Goal: Information Seeking & Learning: Learn about a topic

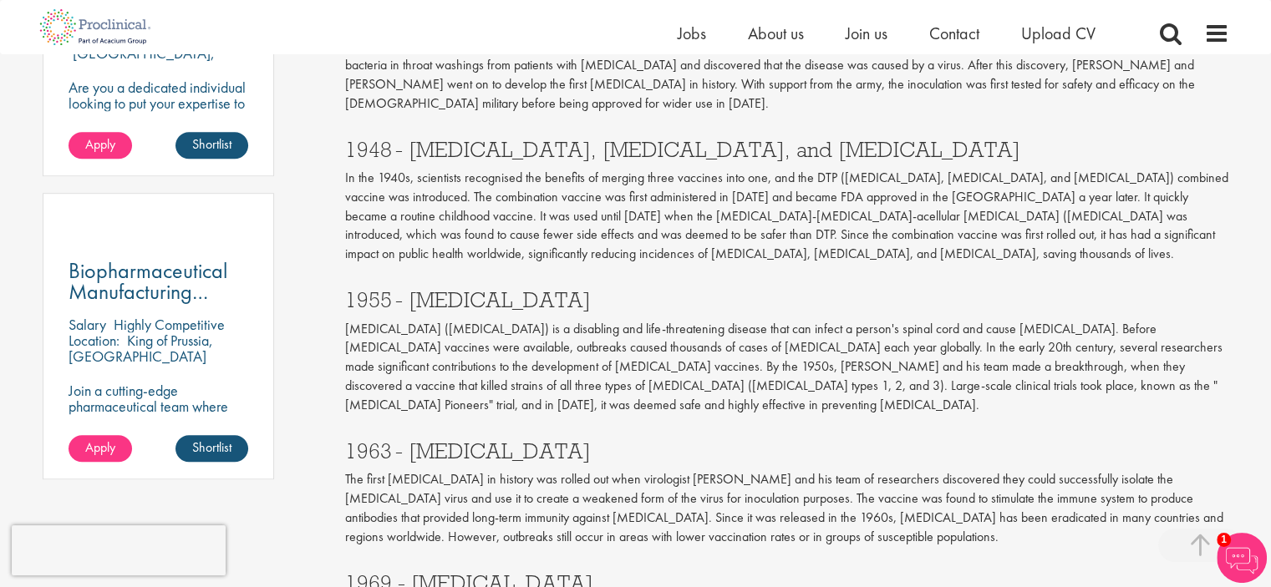
scroll to position [1086, 0]
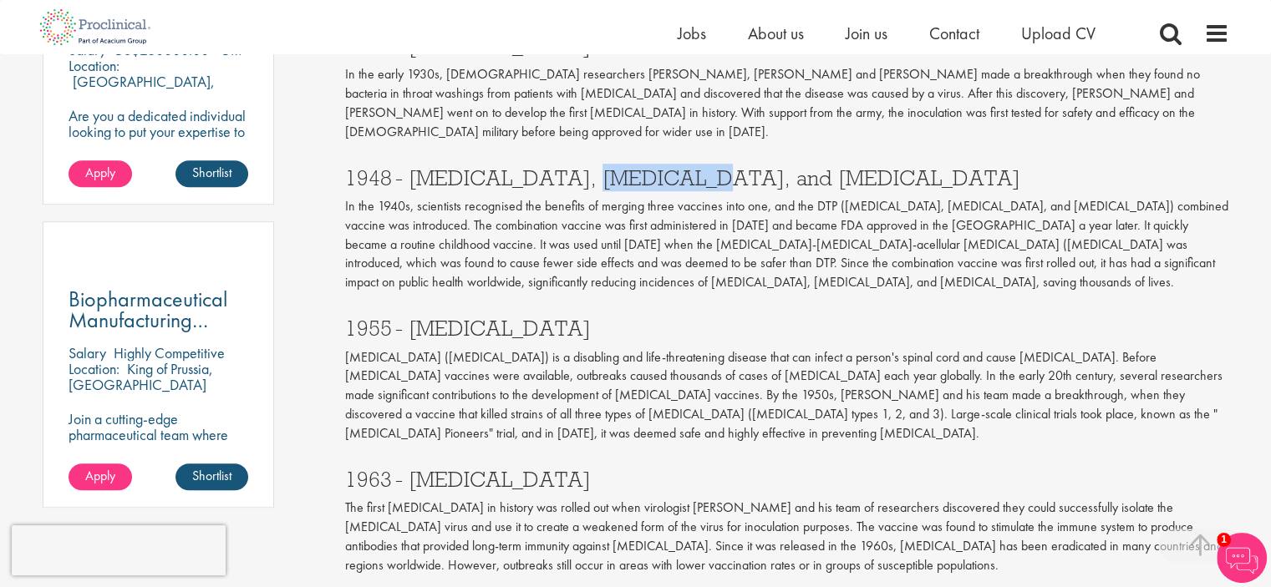
drag, startPoint x: 682, startPoint y: 142, endPoint x: 586, endPoint y: 141, distance: 96.1
click at [586, 167] on h3 "1948 - [MEDICAL_DATA], [MEDICAL_DATA], and [MEDICAL_DATA]" at bounding box center [787, 178] width 884 height 22
copy h3 "[MEDICAL_DATA]"
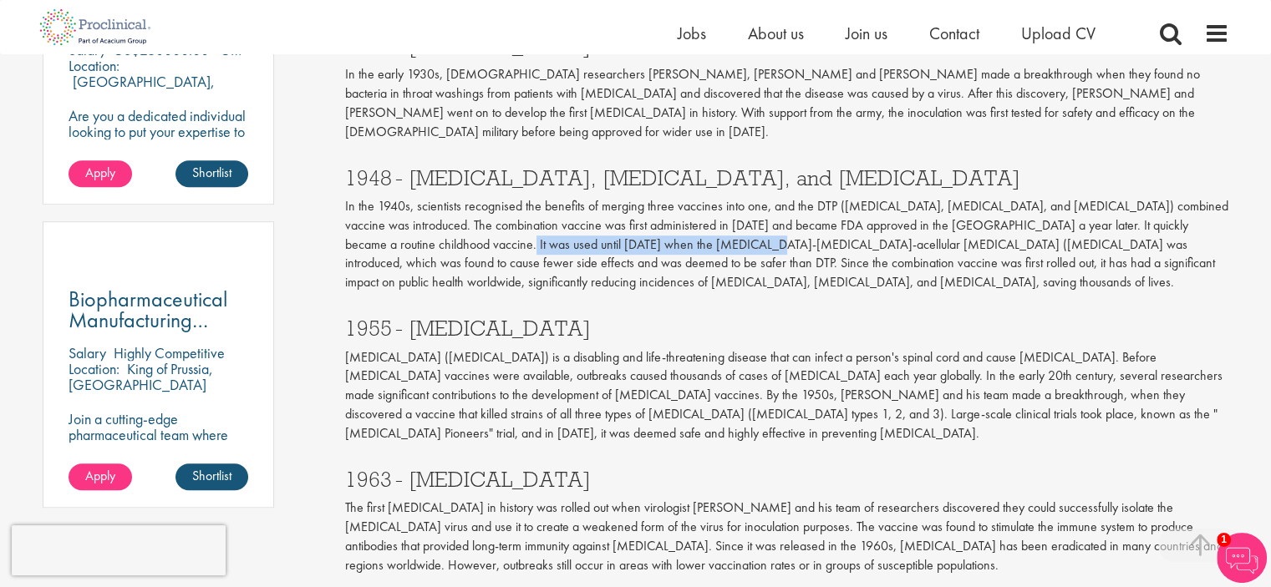
drag, startPoint x: 652, startPoint y: 209, endPoint x: 426, endPoint y: 214, distance: 225.6
click at [426, 214] on p "In the 1940s, scientists recognised the benefits of merging three vaccines into…" at bounding box center [787, 244] width 884 height 95
copy p "[MEDICAL_DATA]-[MEDICAL_DATA]-acellular [MEDICAL_DATA] (DTaP)"
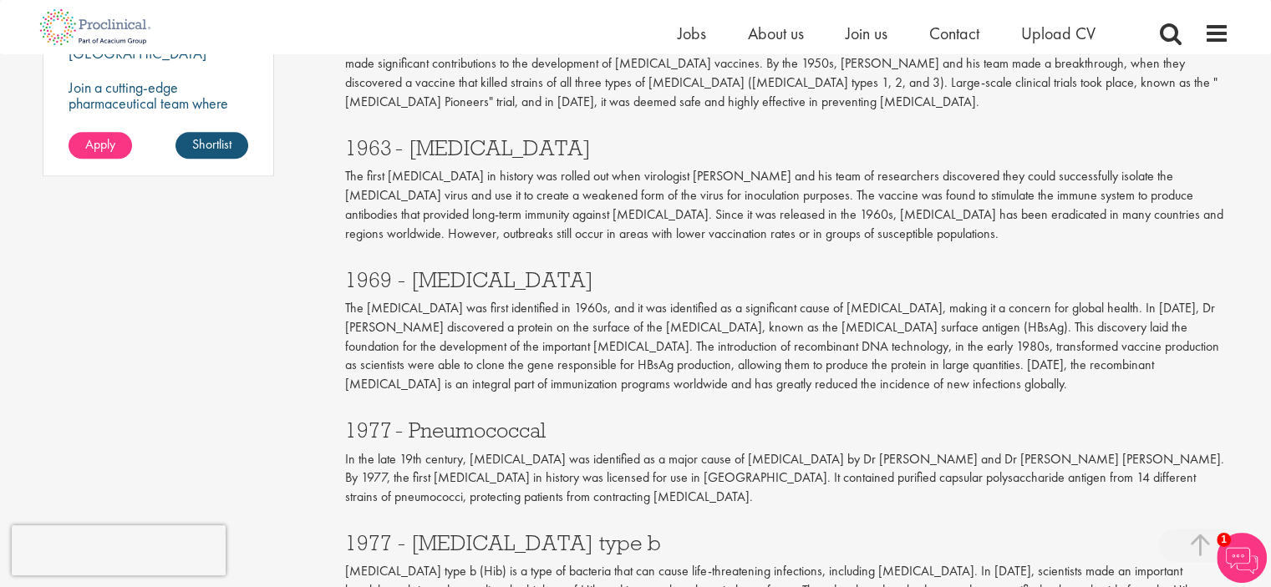
scroll to position [1420, 0]
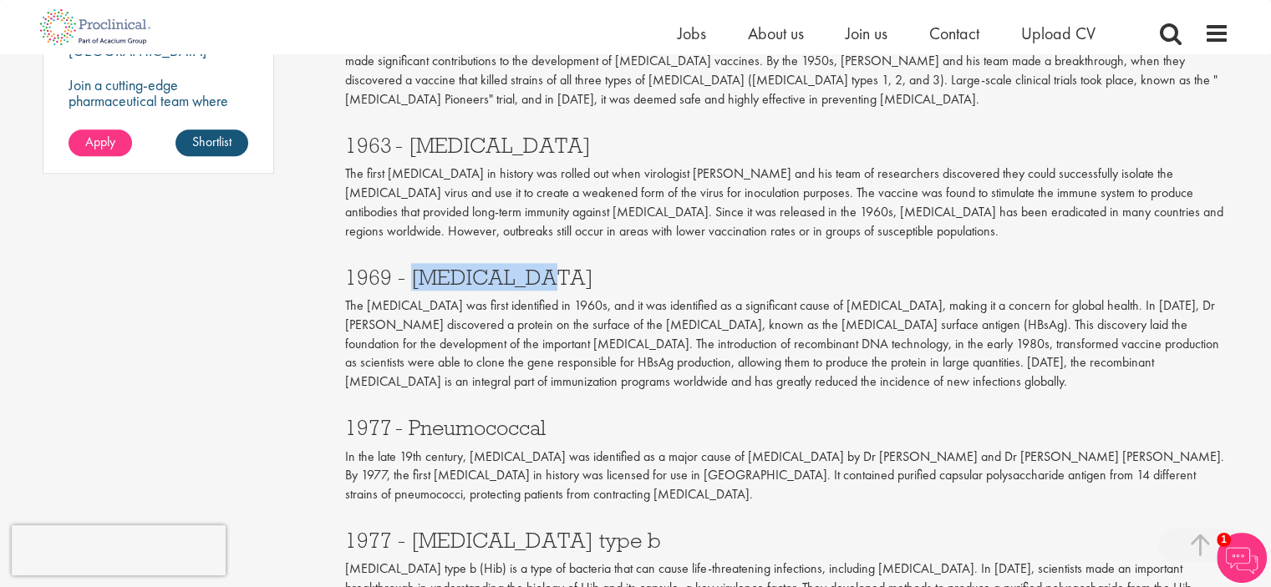
drag, startPoint x: 515, startPoint y: 223, endPoint x: 411, endPoint y: 224, distance: 104.4
click at [411, 266] on h3 "1969 - [MEDICAL_DATA]" at bounding box center [787, 277] width 884 height 22
copy h3 "[MEDICAL_DATA]"
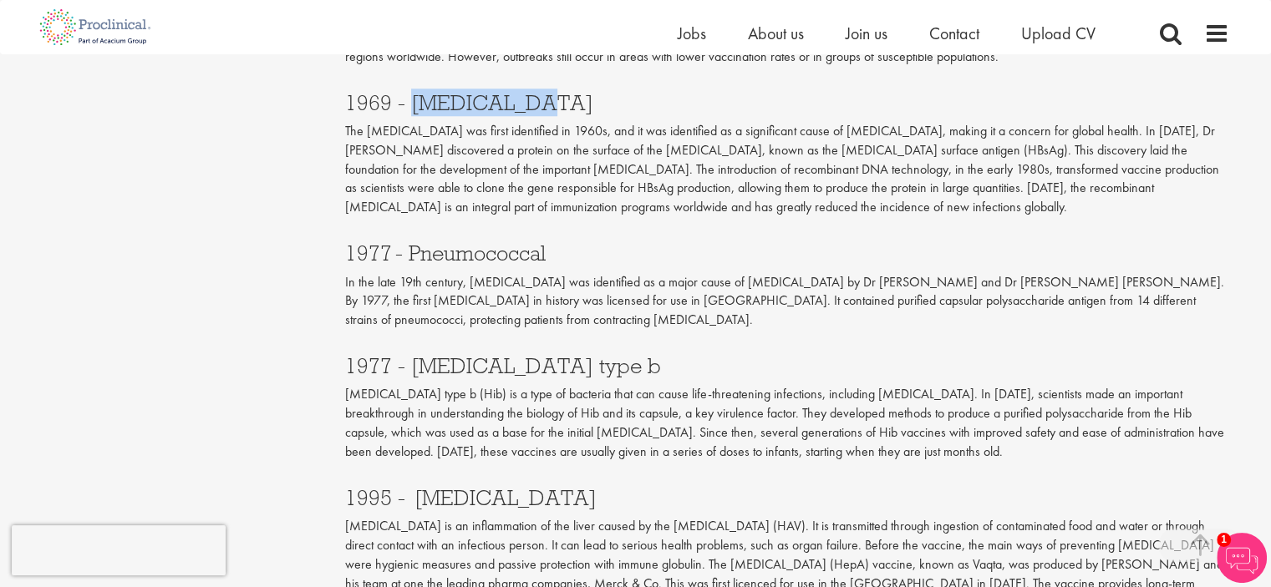
scroll to position [1671, 0]
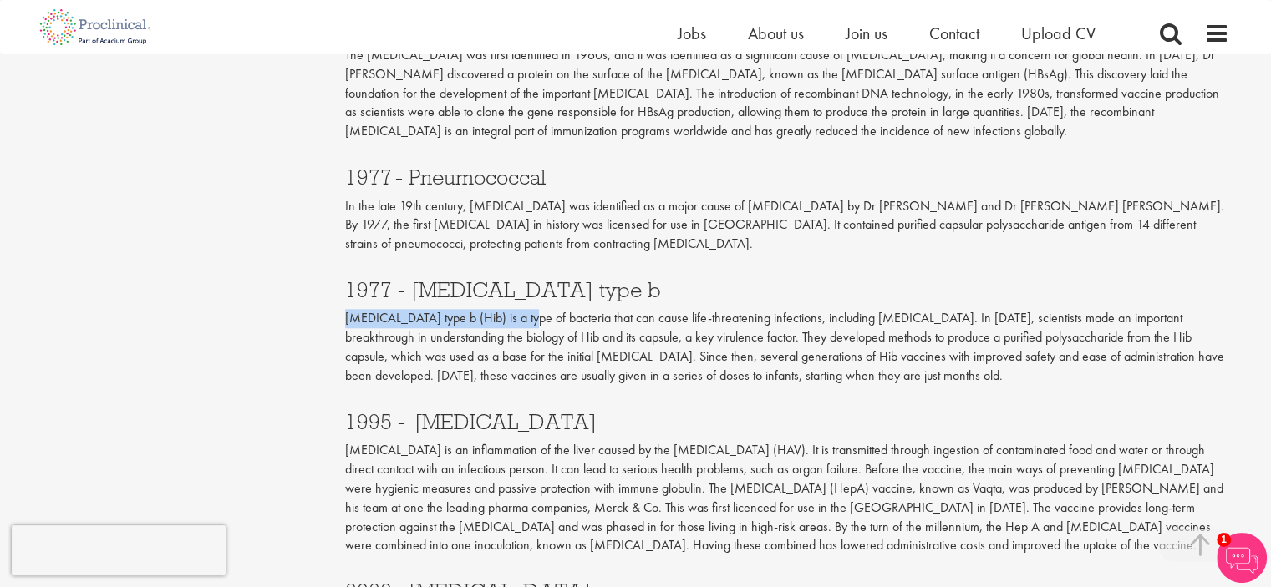
drag, startPoint x: 536, startPoint y: 263, endPoint x: 345, endPoint y: 266, distance: 191.3
click at [345, 309] on p "[MEDICAL_DATA] type b (Hib) is a type of bacteria that can cause life-threateni…" at bounding box center [787, 347] width 884 height 76
copy p "[MEDICAL_DATA] type b (Hib)"
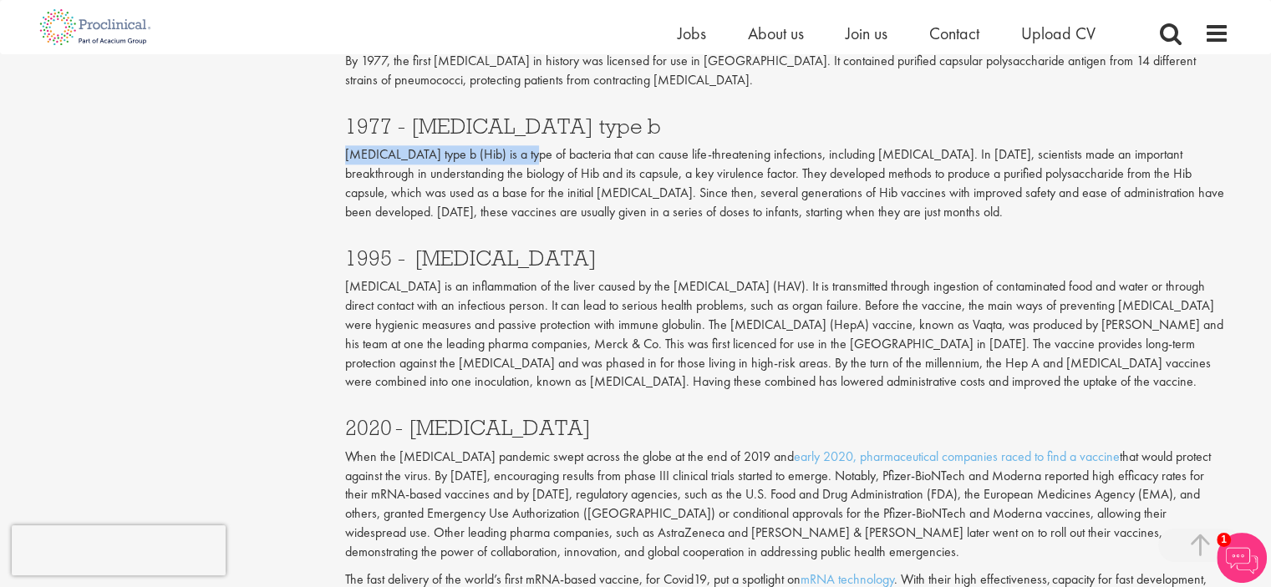
scroll to position [1838, 0]
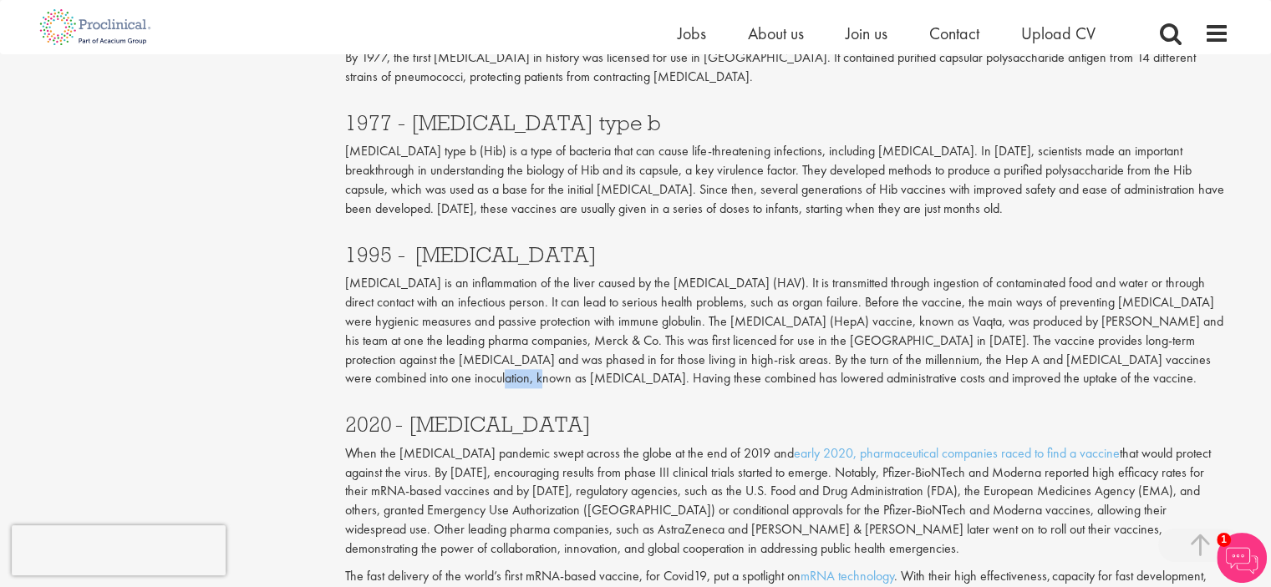
drag, startPoint x: 1164, startPoint y: 303, endPoint x: 1123, endPoint y: 299, distance: 41.1
click at [1123, 302] on p "[MEDICAL_DATA] is an inflammation of the liver caused by the [MEDICAL_DATA] (HA…" at bounding box center [787, 331] width 884 height 114
copy p "[MEDICAL_DATA]"
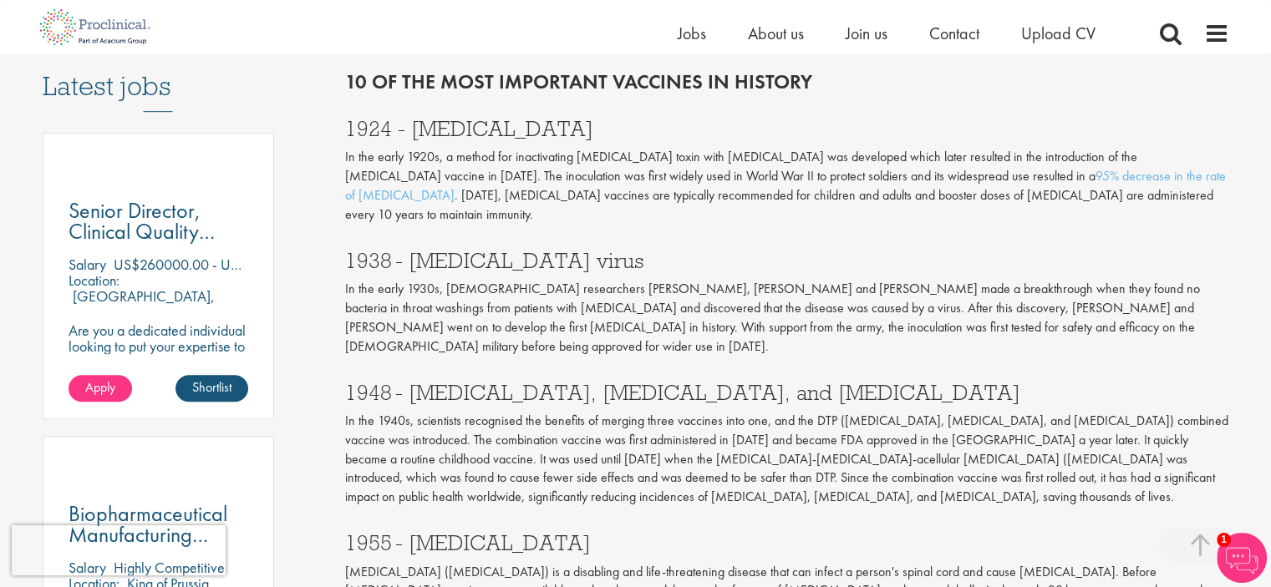
scroll to position [1002, 0]
